Goal: Navigation & Orientation: Find specific page/section

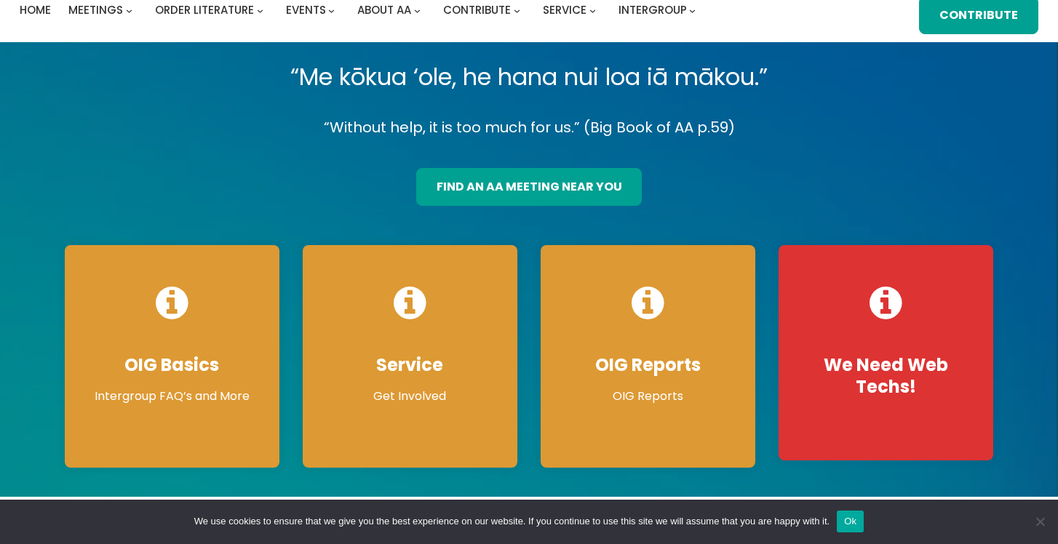
scroll to position [73, 0]
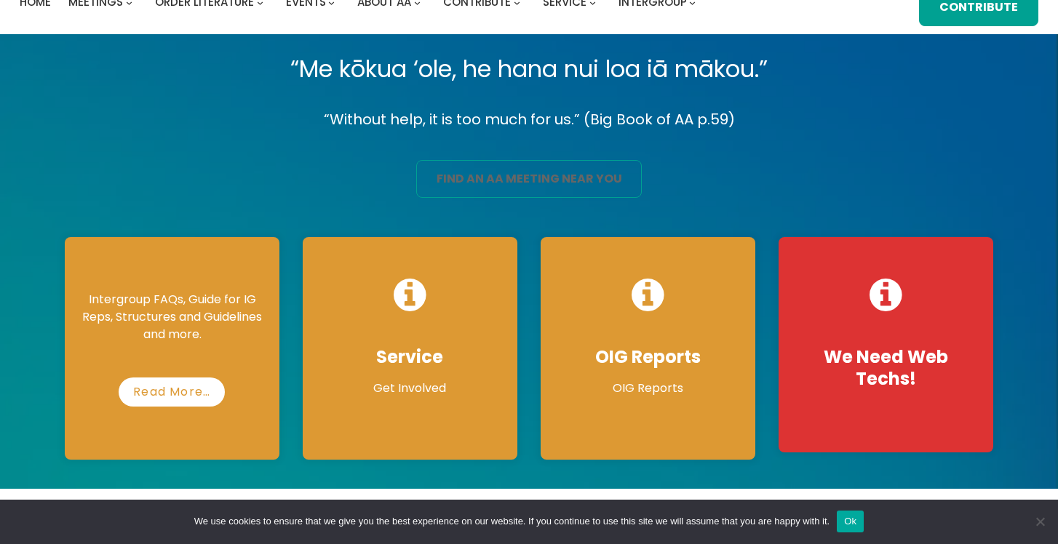
click at [545, 176] on link "find an aa meeting near you" at bounding box center [529, 179] width 226 height 38
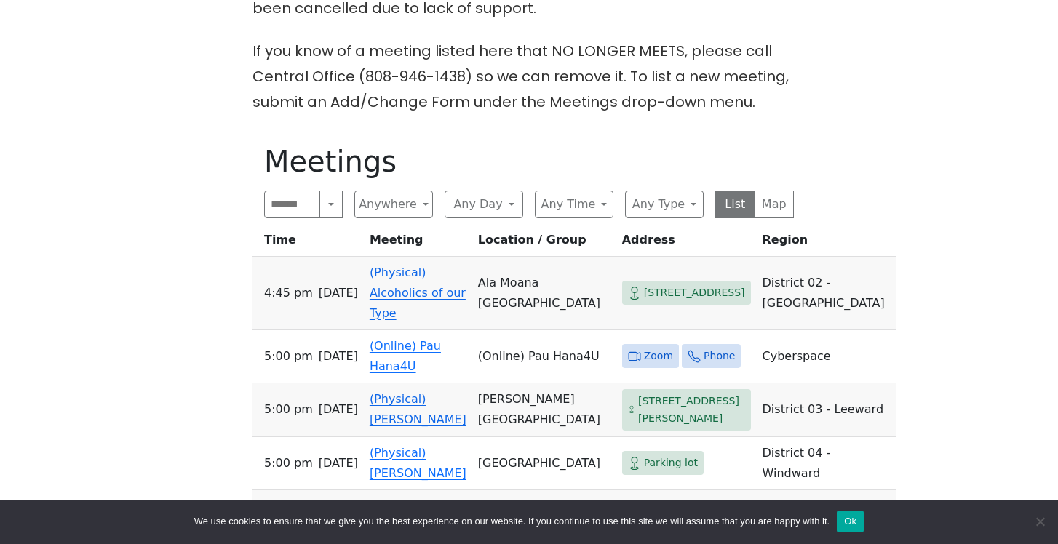
scroll to position [444, 0]
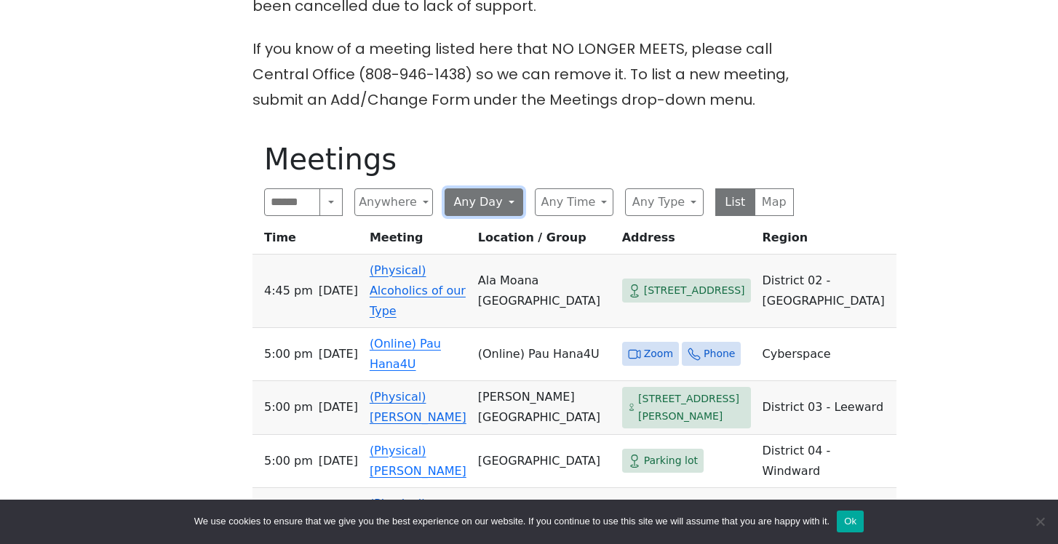
click at [496, 204] on button "Any Day" at bounding box center [484, 202] width 79 height 28
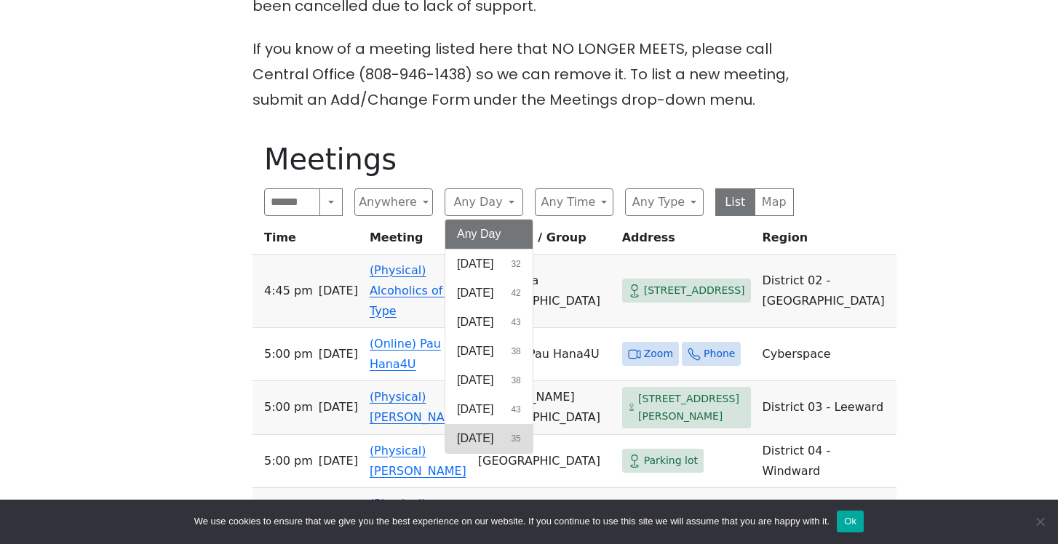
click at [493, 442] on span "Saturday" at bounding box center [475, 438] width 36 height 17
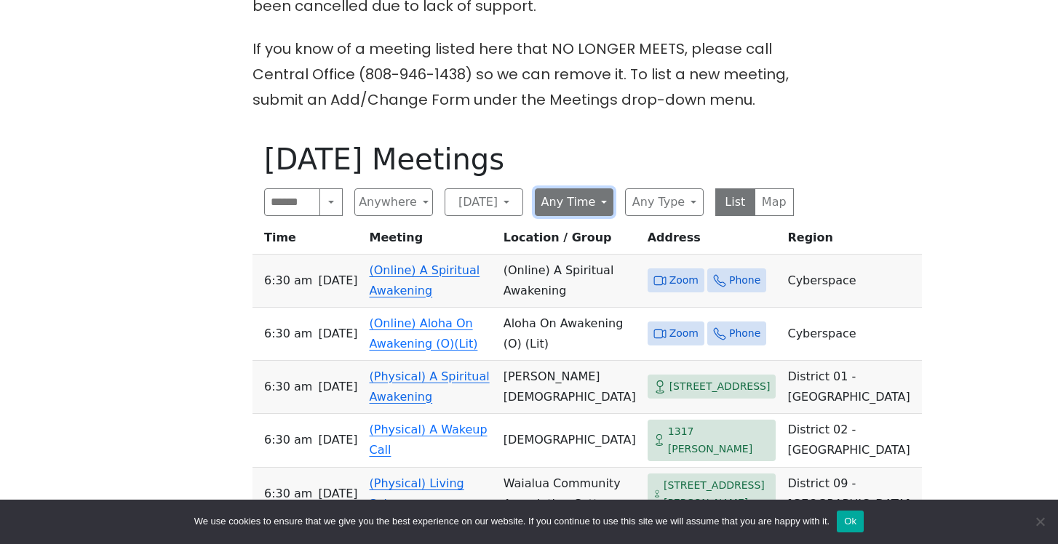
click at [580, 204] on button "Any Time" at bounding box center [574, 202] width 79 height 28
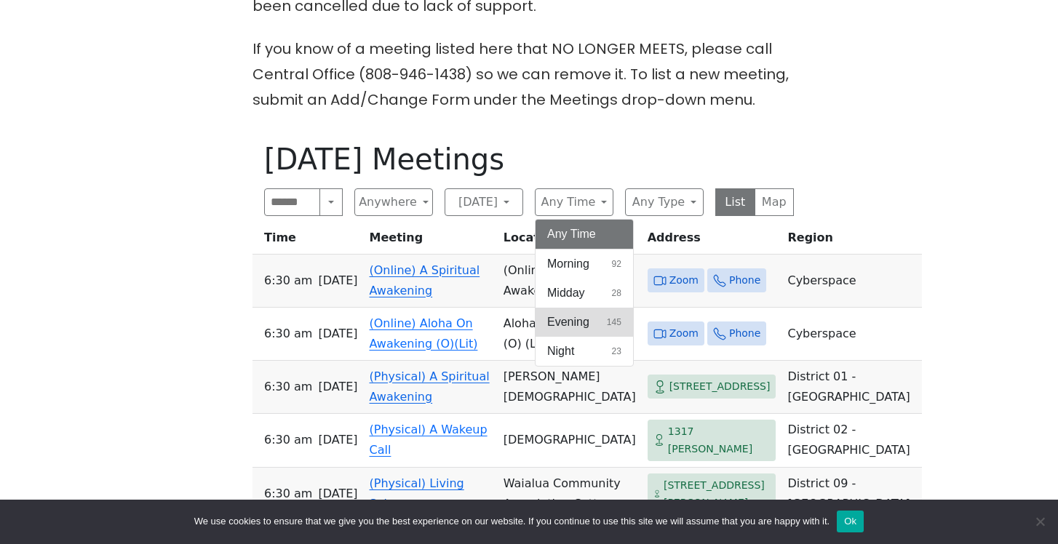
click at [578, 312] on button "Evening 145" at bounding box center [584, 322] width 97 height 29
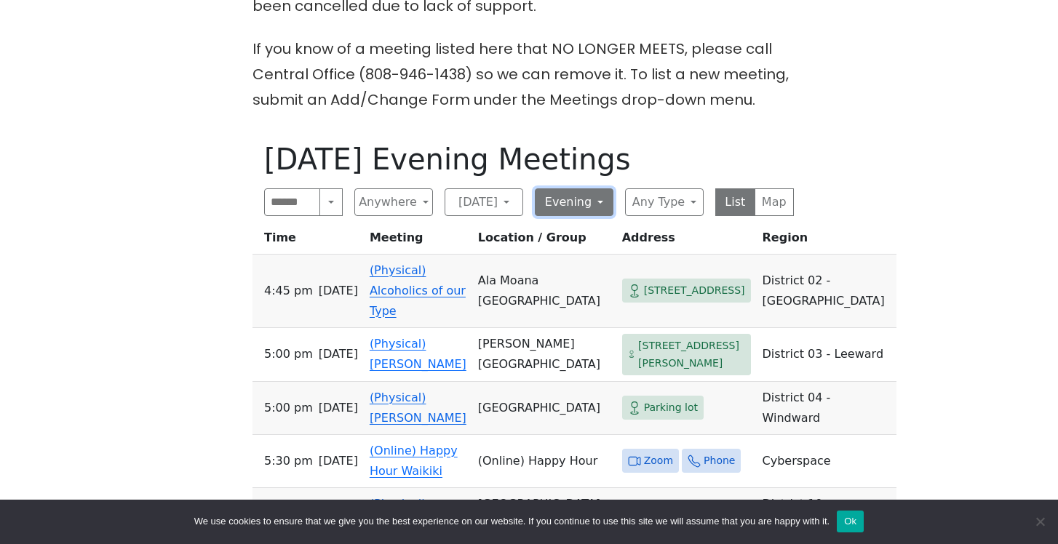
click at [583, 212] on button "Evening" at bounding box center [574, 202] width 79 height 28
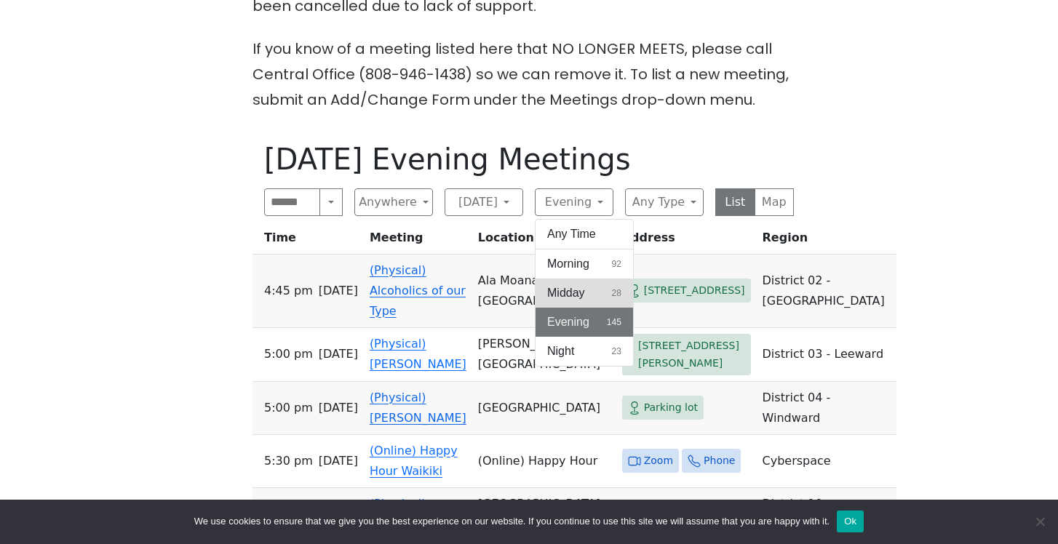
click at [581, 284] on span "Midday" at bounding box center [566, 292] width 38 height 17
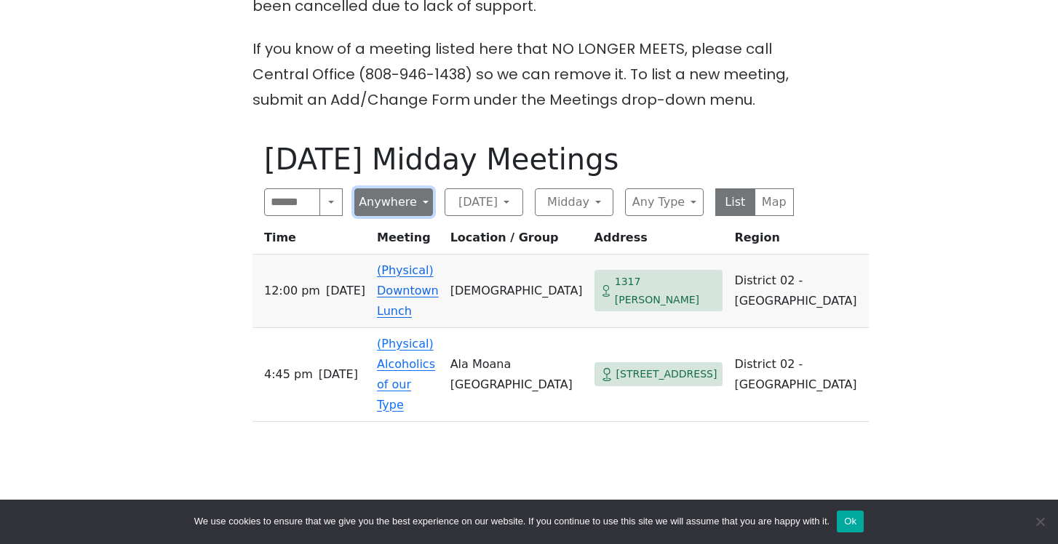
click at [421, 202] on button "Anywhere" at bounding box center [393, 202] width 79 height 28
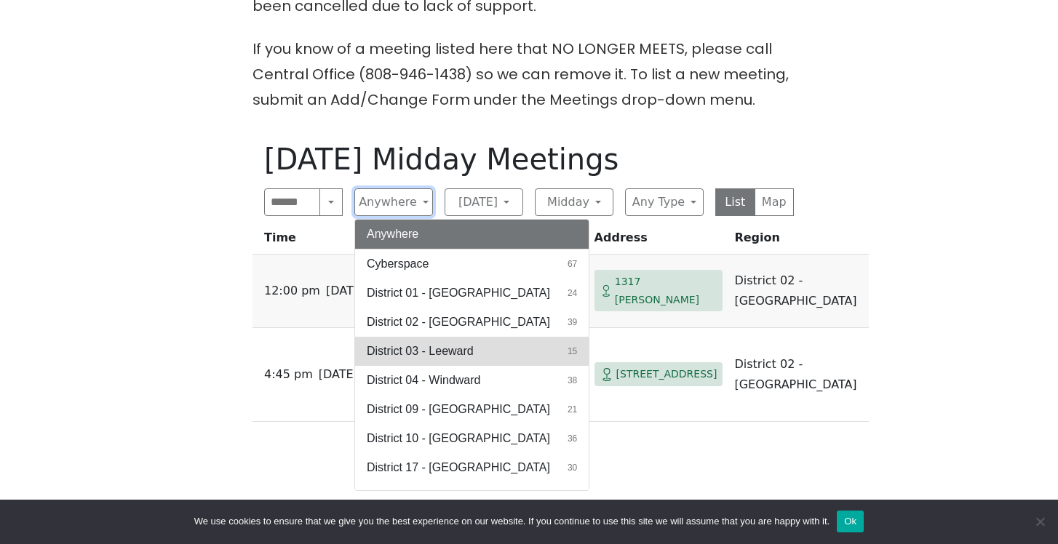
scroll to position [21, 0]
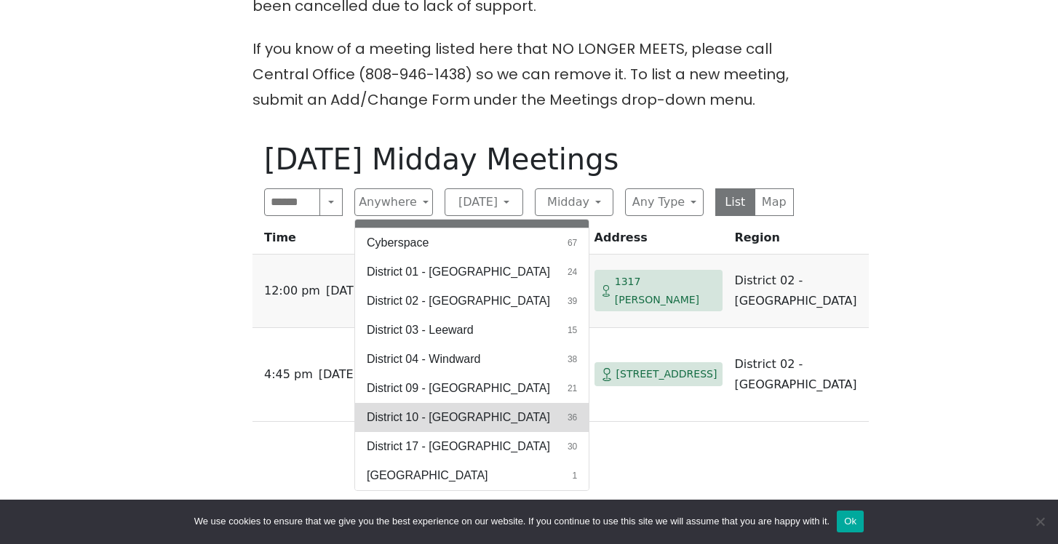
click at [433, 413] on span "District 10 - Waikiki" at bounding box center [458, 417] width 183 height 17
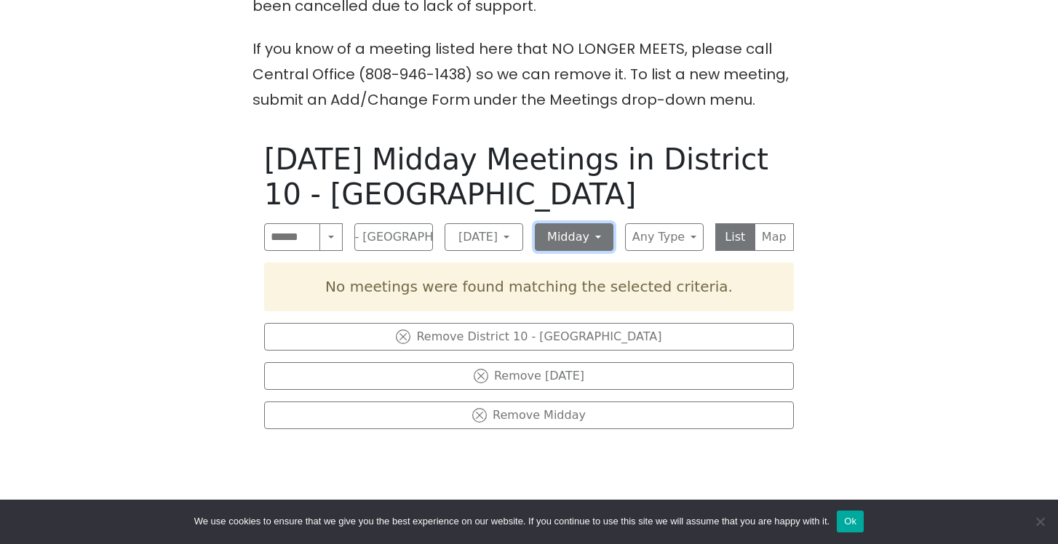
click at [602, 232] on button "Midday" at bounding box center [574, 237] width 79 height 28
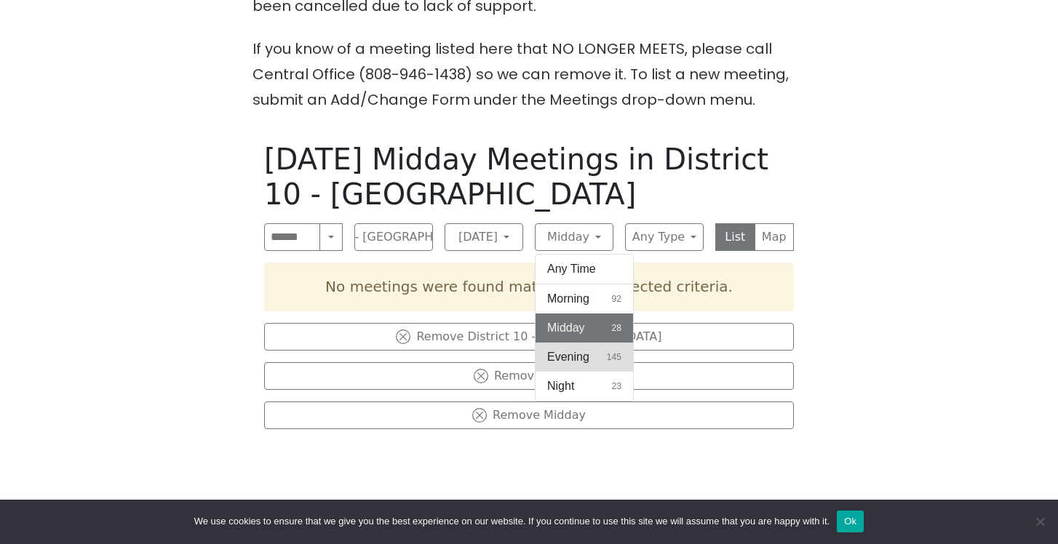
click at [580, 352] on span "Evening" at bounding box center [568, 357] width 42 height 17
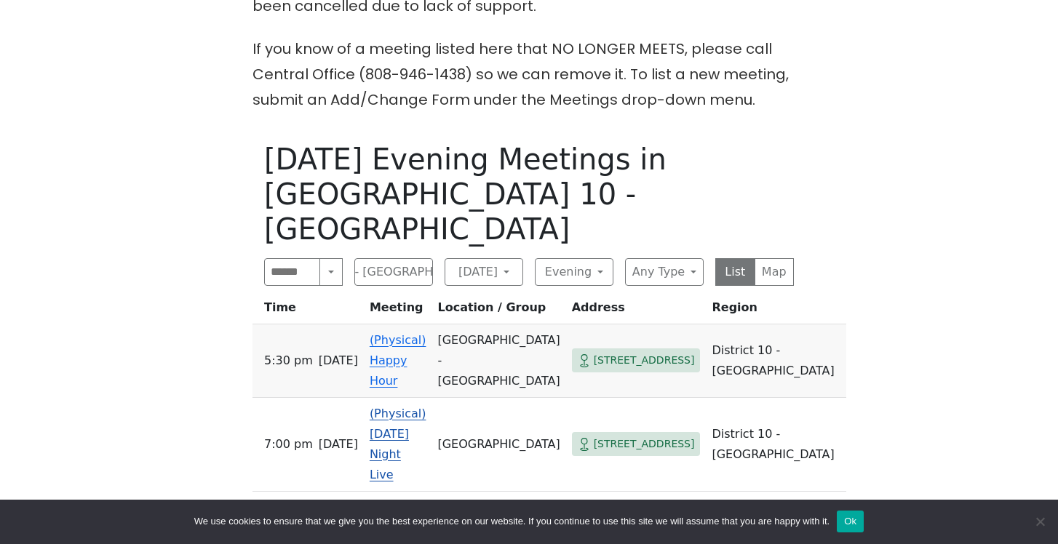
click at [691, 435] on span "3430 Maunaloa Ave" at bounding box center [644, 444] width 101 height 18
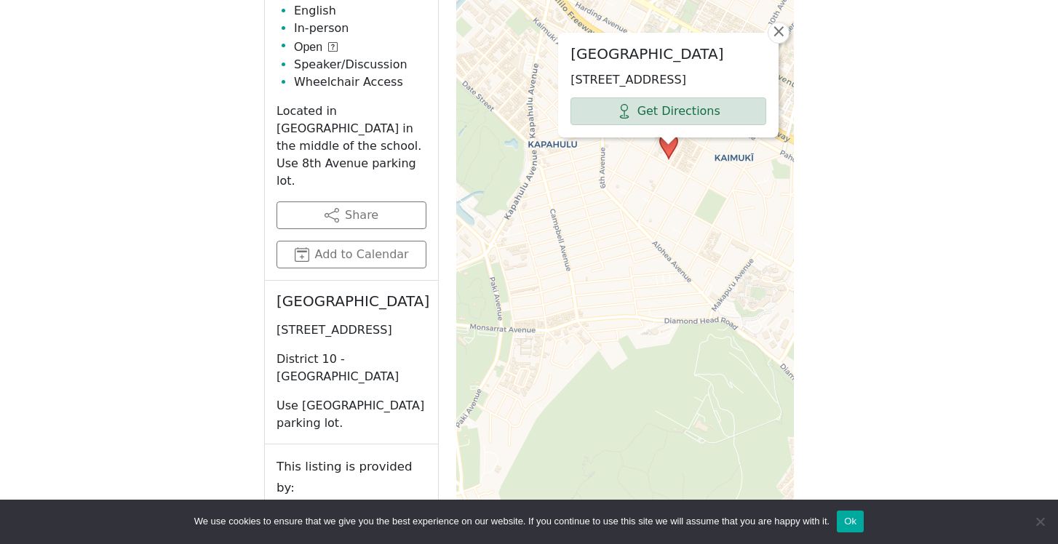
scroll to position [784, 0]
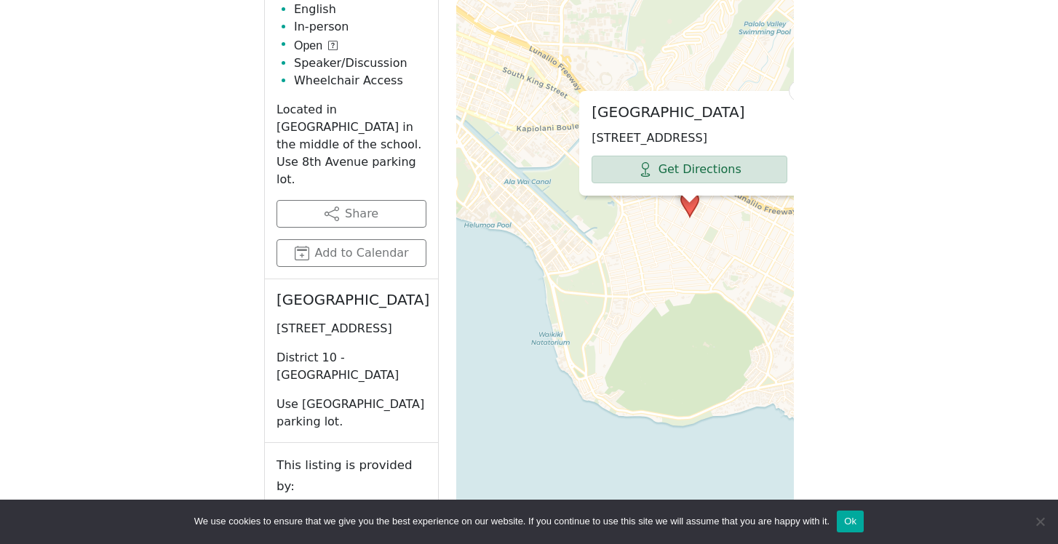
scroll to position [444, 0]
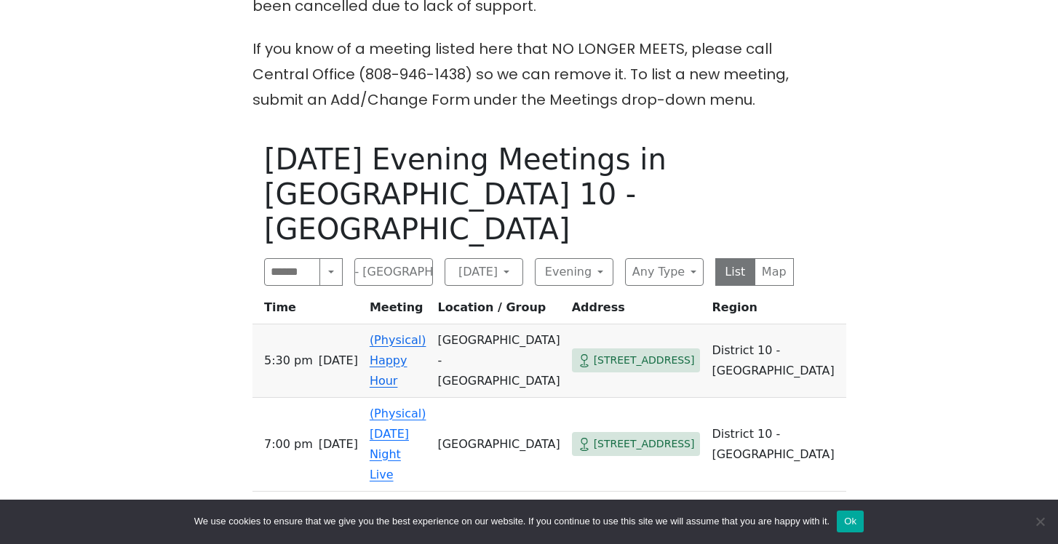
click at [688, 351] on span "3908 Paki Ave" at bounding box center [644, 360] width 101 height 18
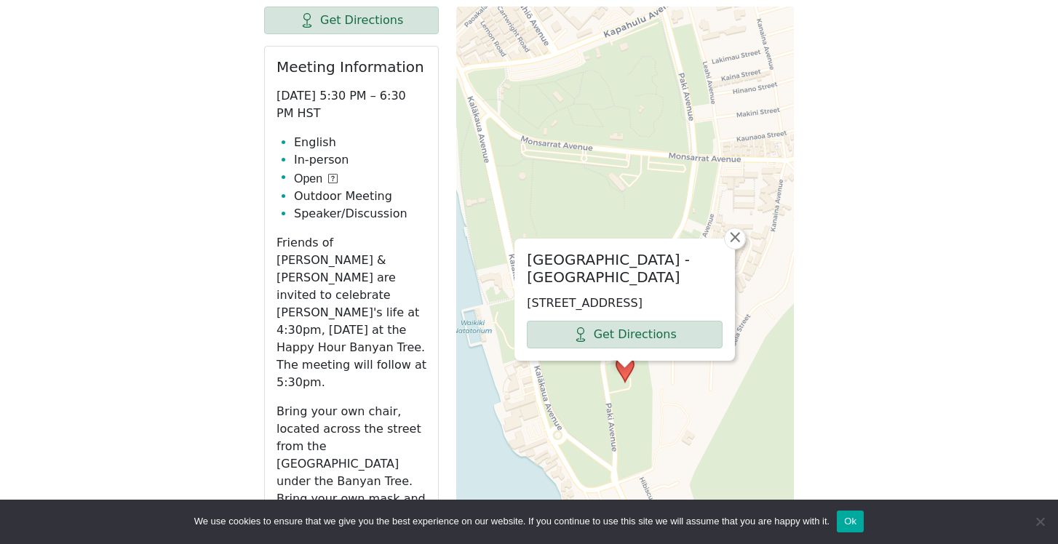
scroll to position [654, 0]
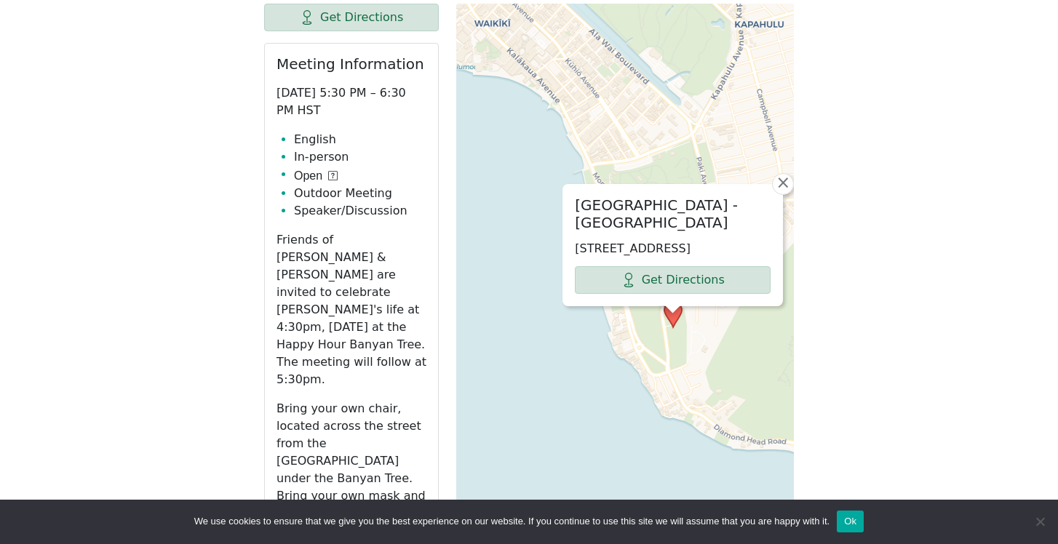
drag, startPoint x: 579, startPoint y: 177, endPoint x: 584, endPoint y: 108, distance: 69.3
click at [584, 108] on div "Kapiolani Park - Mountain Side 3908 Paki Ave, Honolulu, HI 96815, USA Get Direc…" at bounding box center [625, 368] width 338 height 728
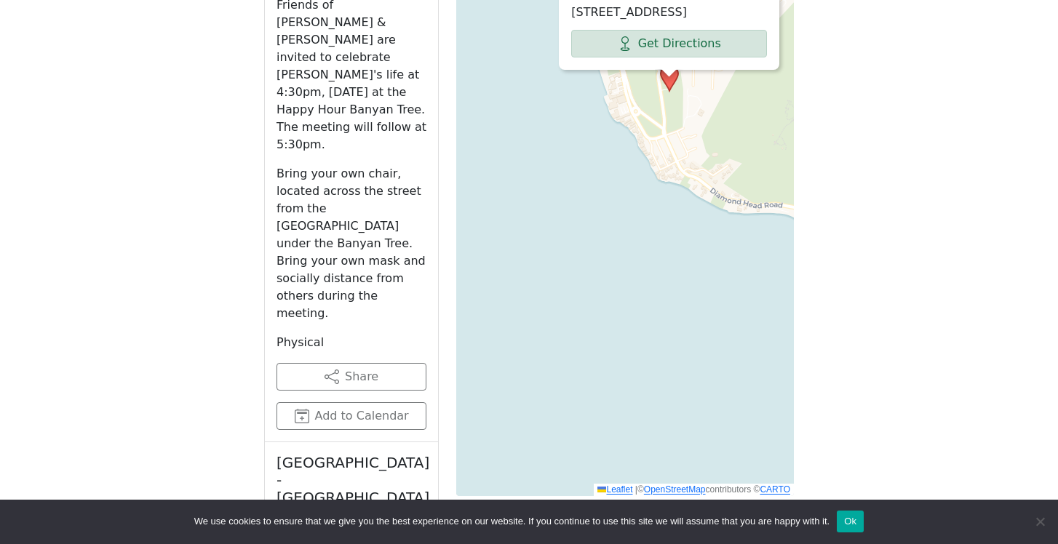
scroll to position [891, 0]
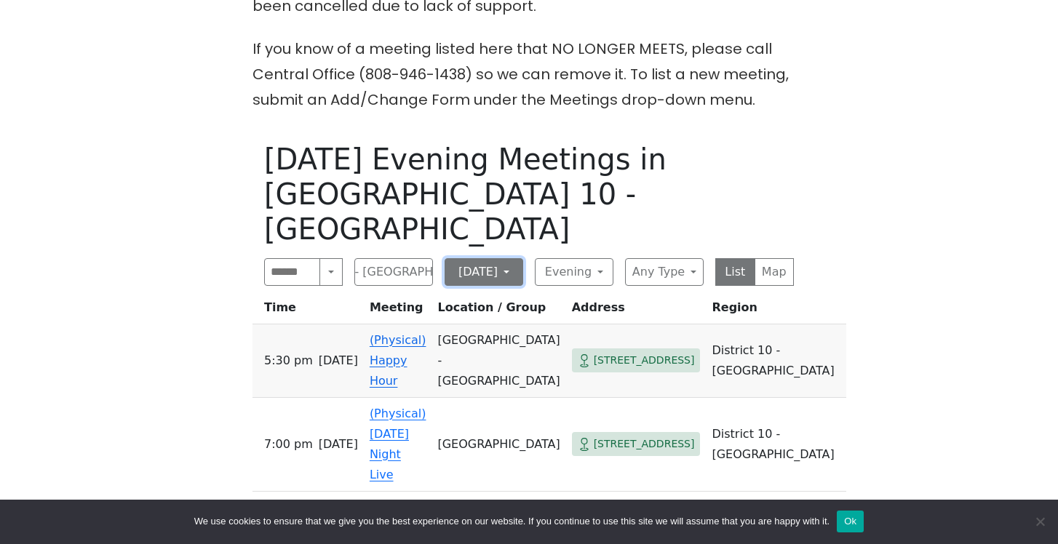
click at [506, 258] on button "Saturday" at bounding box center [484, 272] width 79 height 28
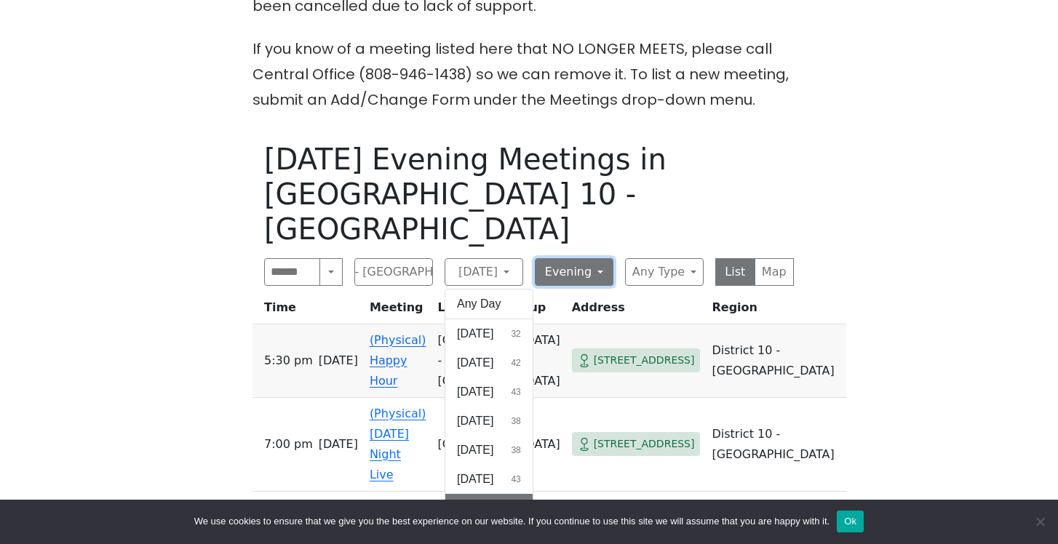
click at [586, 258] on button "Evening" at bounding box center [574, 272] width 79 height 28
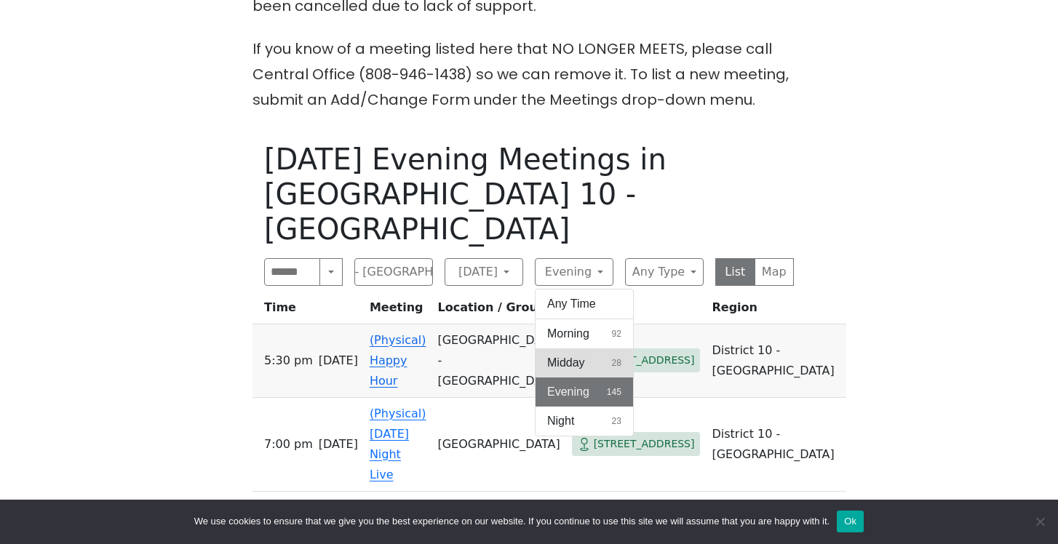
click at [579, 354] on span "Midday" at bounding box center [566, 362] width 38 height 17
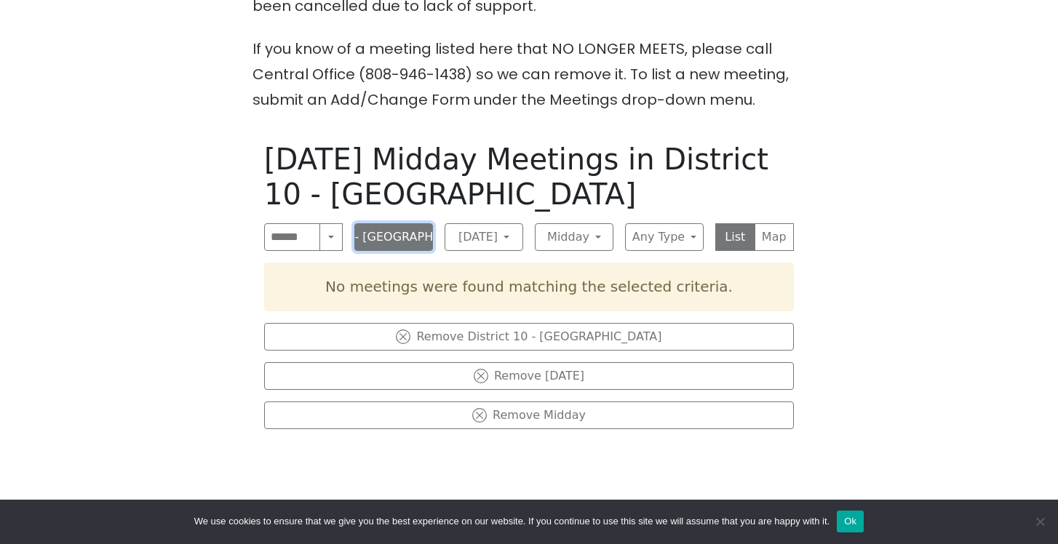
click at [412, 239] on button "District 10 - Waikiki" at bounding box center [393, 237] width 79 height 28
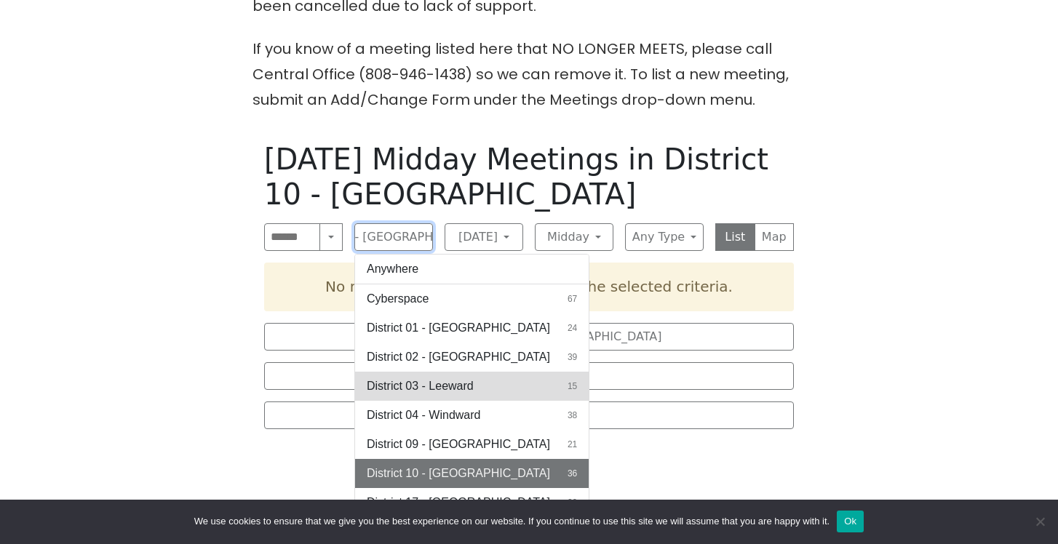
scroll to position [21, 0]
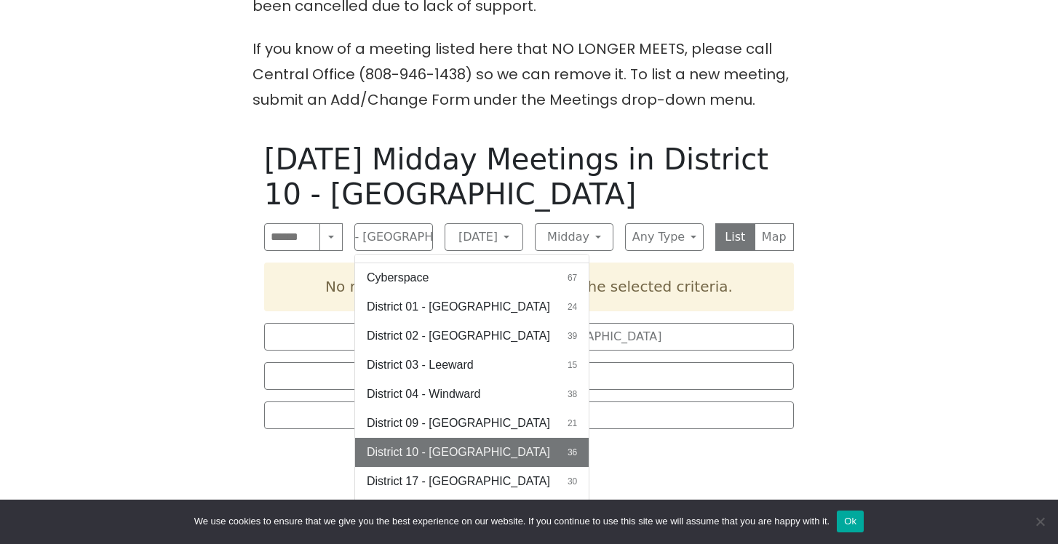
click at [509, 205] on h1 "Saturday Midday Meetings in District 10 - Waikiki" at bounding box center [529, 177] width 530 height 70
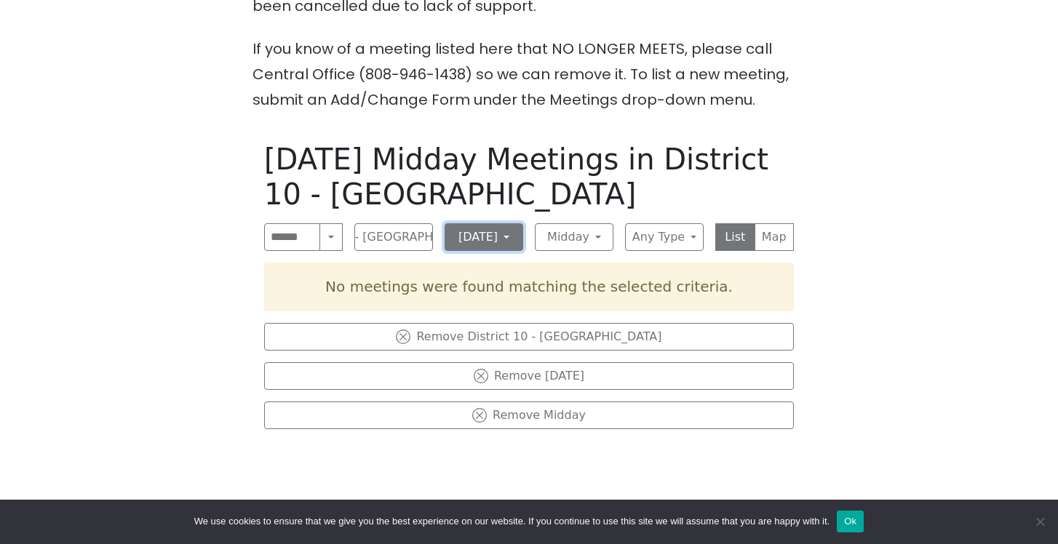
click at [484, 233] on button "Saturday" at bounding box center [484, 237] width 79 height 28
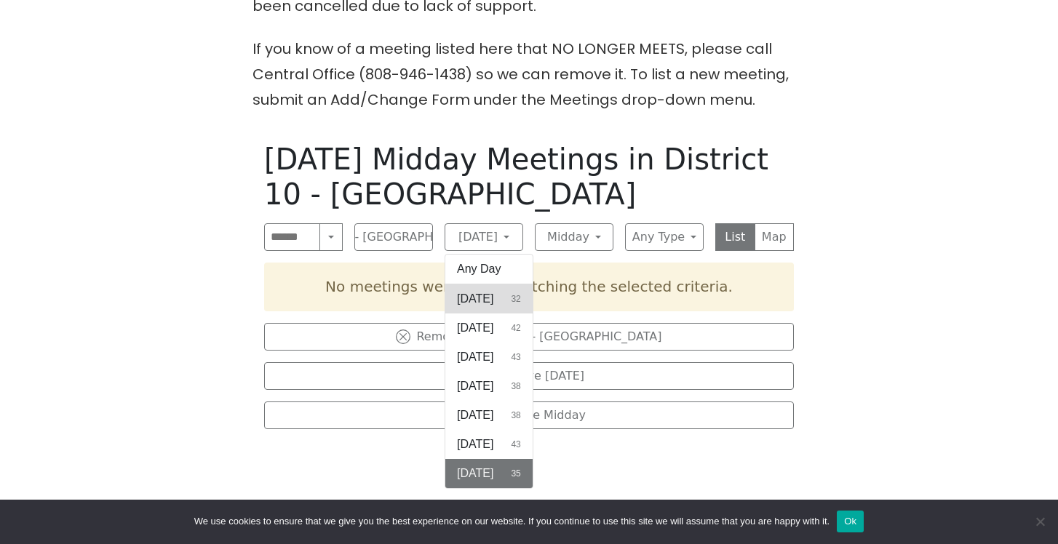
click at [524, 294] on button "Sunday 32" at bounding box center [488, 298] width 87 height 29
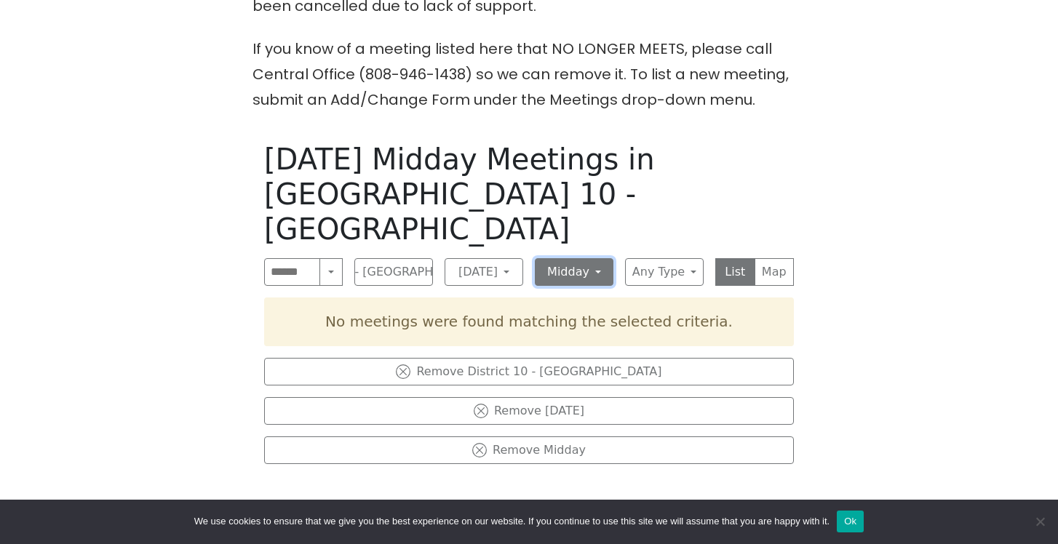
click at [579, 258] on button "Midday" at bounding box center [574, 272] width 79 height 28
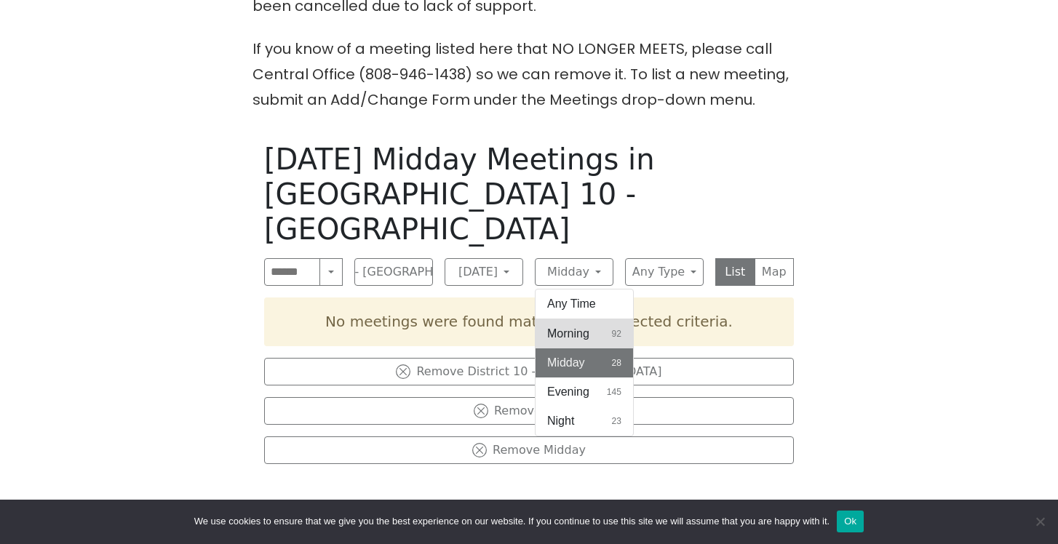
click at [575, 325] on span "Morning" at bounding box center [568, 333] width 42 height 17
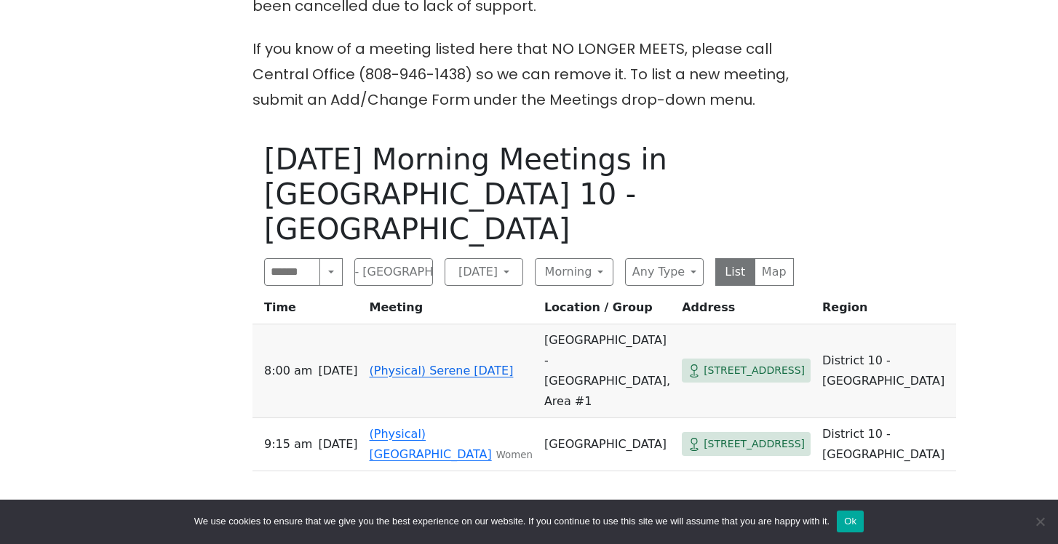
click at [704, 362] on span "2679 Kalakaua Ave" at bounding box center [754, 371] width 101 height 18
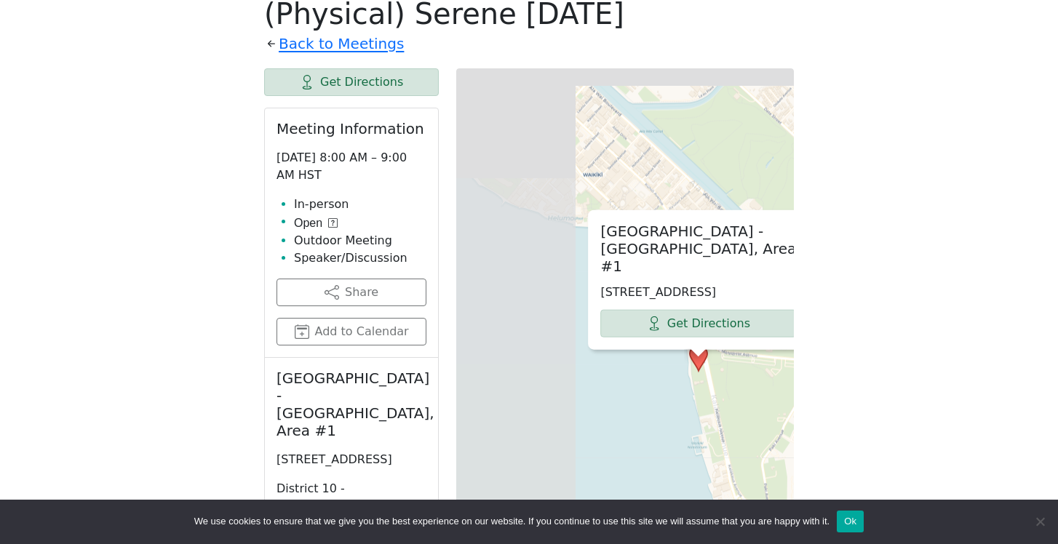
scroll to position [592, 0]
